Goal: Information Seeking & Learning: Learn about a topic

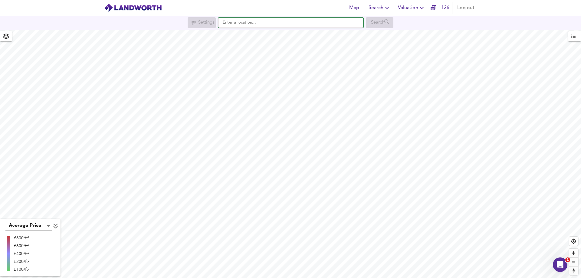
click at [246, 22] on input "text" at bounding box center [290, 23] width 145 height 10
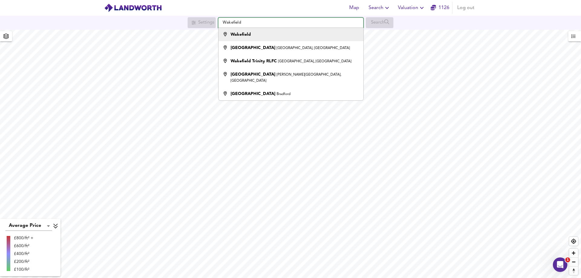
type input "Wakefield"
click at [244, 36] on strong "Wakefield" at bounding box center [241, 34] width 20 height 4
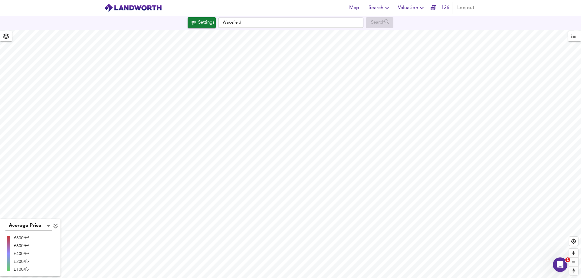
checkbox input "false"
checkbox input "true"
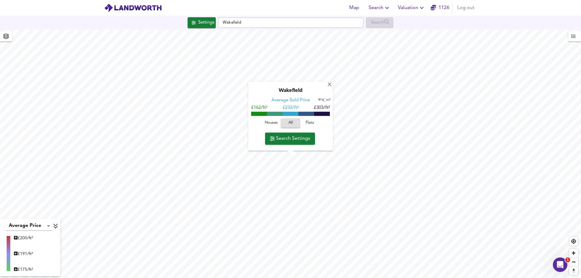
click at [272, 122] on span "Houses" at bounding box center [271, 123] width 16 height 7
type input "201"
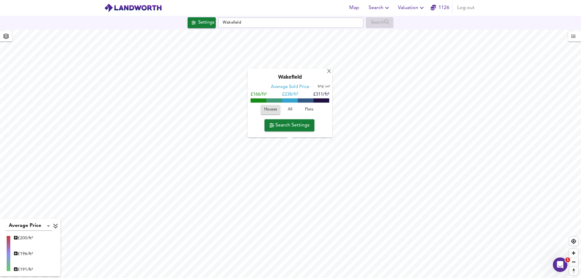
click at [274, 108] on span "Houses" at bounding box center [270, 110] width 13 height 7
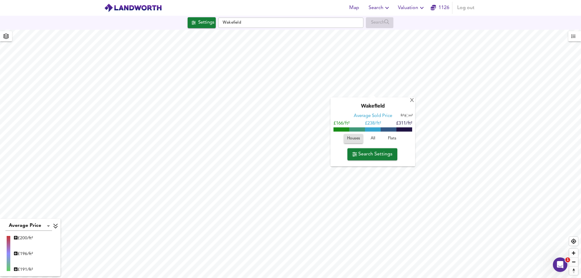
click at [399, 135] on div "X Wakefield Average Sold Price ft² m² £166/ft² £ 238/ft² £311/ft² Houses All Fl…" at bounding box center [290, 154] width 581 height 249
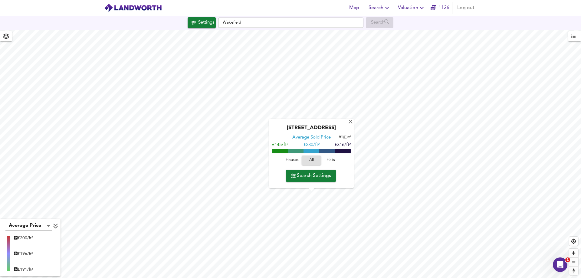
click at [290, 158] on span "Houses" at bounding box center [292, 160] width 16 height 7
click at [253, 23] on input "Wakefield" at bounding box center [290, 23] width 145 height 10
drag, startPoint x: 253, startPoint y: 23, endPoint x: 170, endPoint y: 26, distance: 83.6
click at [170, 26] on div "Settings Wakefield Search" at bounding box center [290, 22] width 581 height 11
click at [250, 32] on strong "WA13 9AY" at bounding box center [241, 34] width 21 height 4
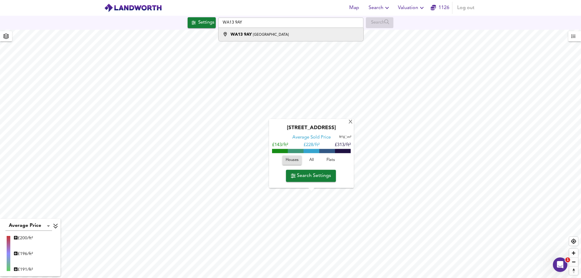
type input "[STREET_ADDRESS]"
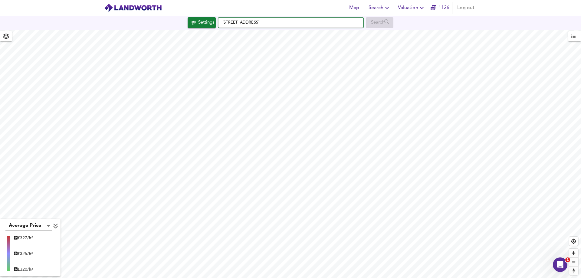
click at [302, 25] on input "[STREET_ADDRESS]" at bounding box center [290, 23] width 145 height 10
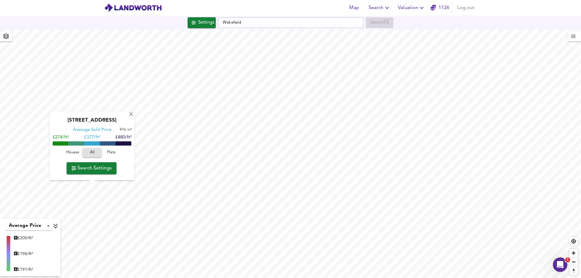
click at [363, 14] on div "Map Search Valuation 1126 Log out Settings Wakefield Search [GEOGRAPHIC_DATA] A…" at bounding box center [290, 139] width 581 height 278
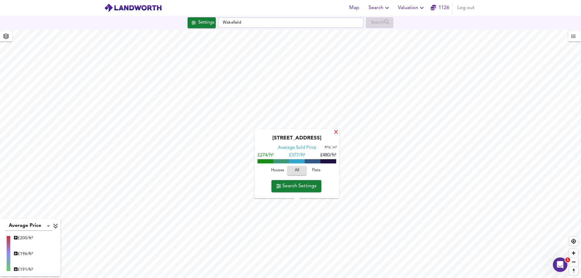
click at [335, 132] on div "X" at bounding box center [336, 133] width 5 height 6
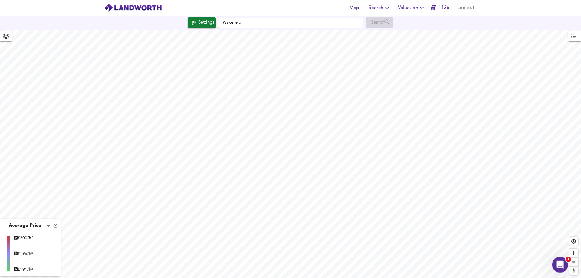
click at [556, 266] on icon "Open Intercom Messenger" at bounding box center [560, 264] width 10 height 10
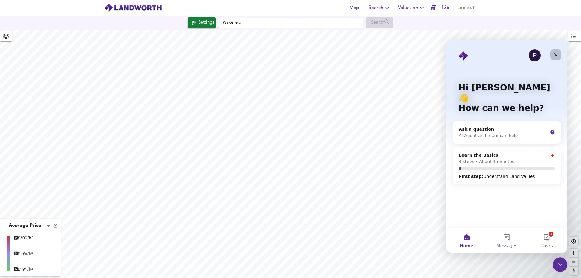
click at [558, 55] on icon "Close" at bounding box center [556, 54] width 5 height 5
